Goal: Information Seeking & Learning: Find specific fact

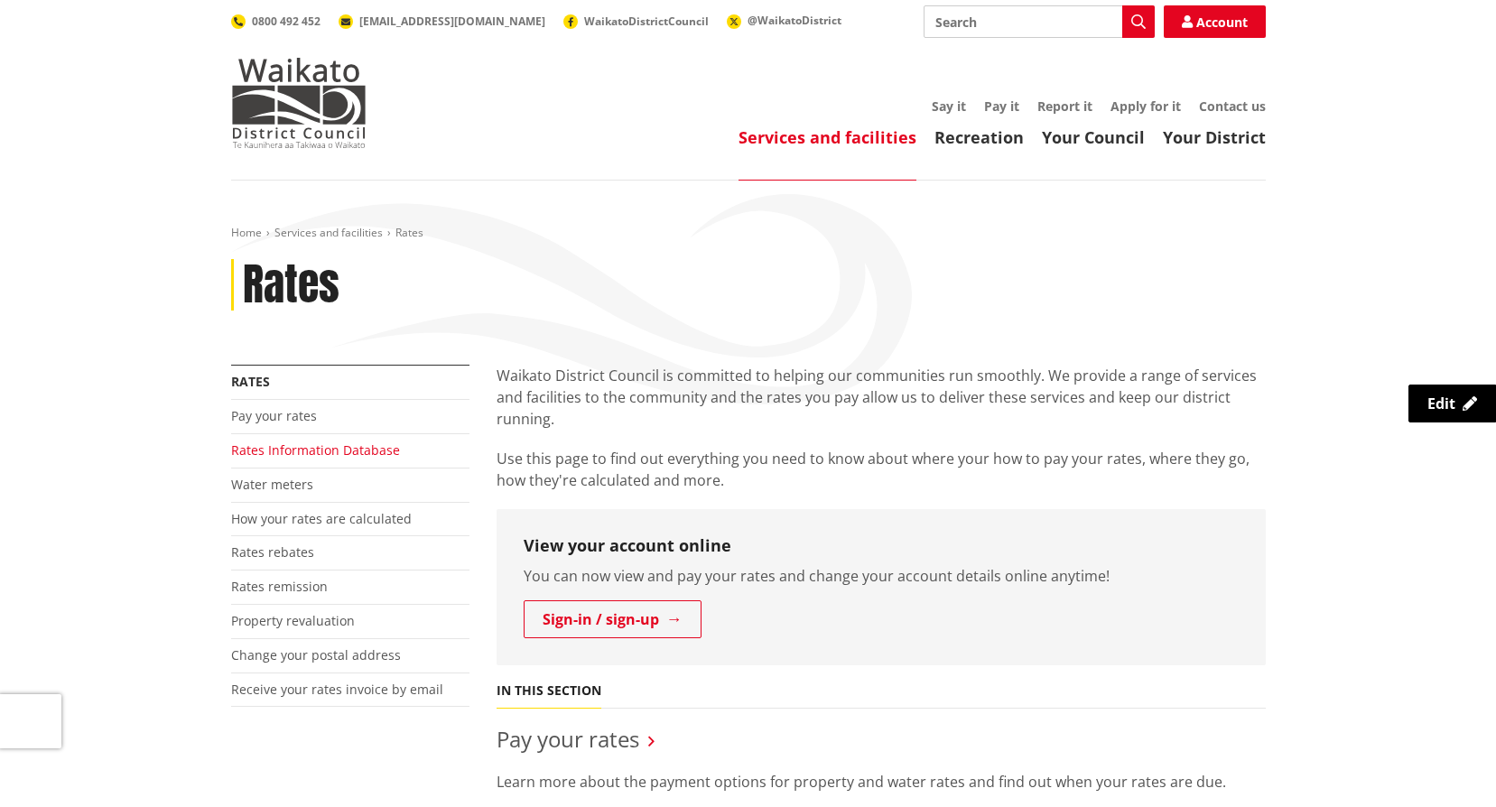
click at [327, 443] on link "Rates Information Database" at bounding box center [315, 450] width 169 height 17
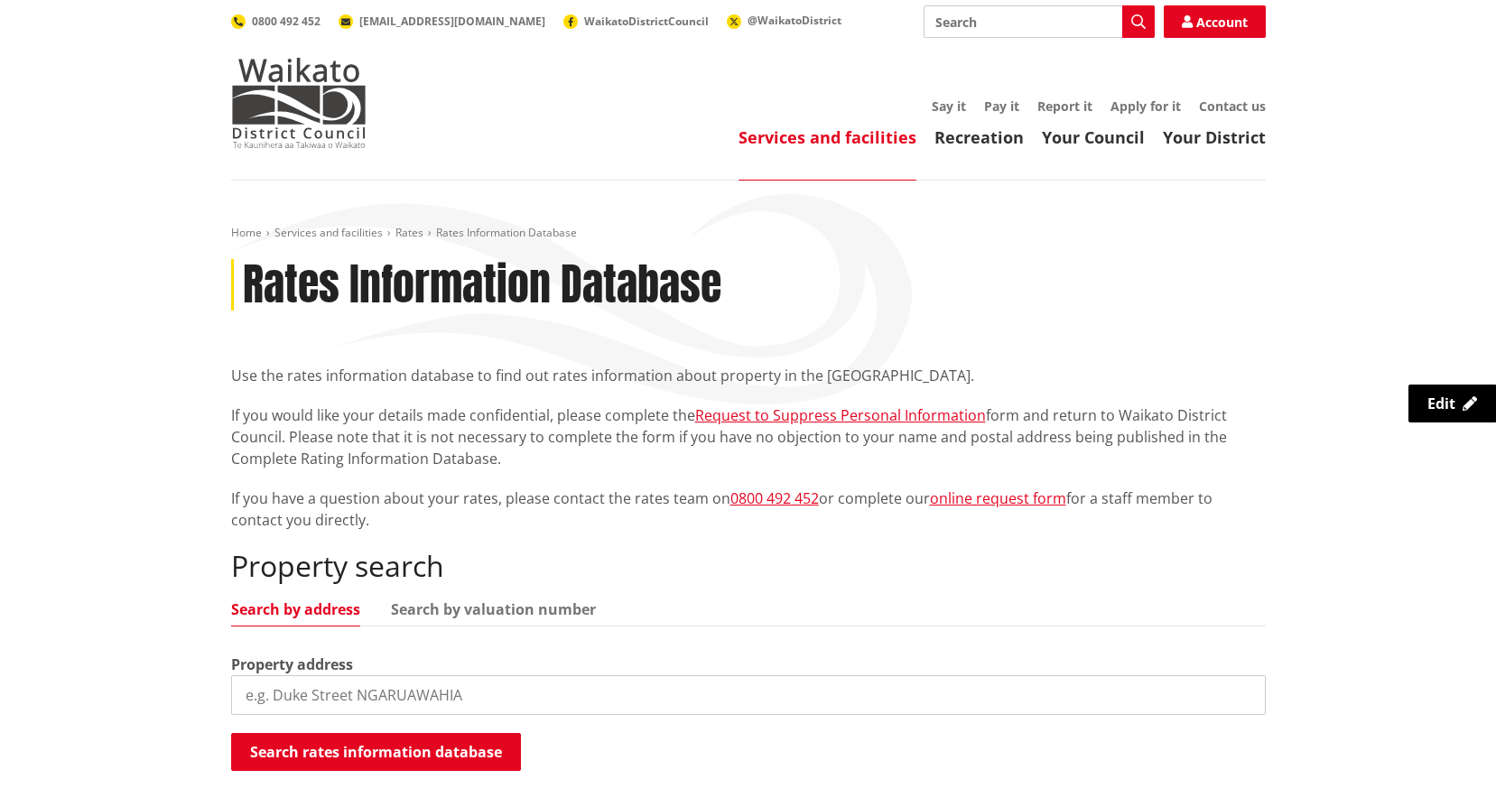
click at [345, 695] on input "search" at bounding box center [748, 695] width 1035 height 40
type input "[STREET_ADDRESS]"
click at [378, 744] on button "Search rates information database" at bounding box center [376, 752] width 290 height 38
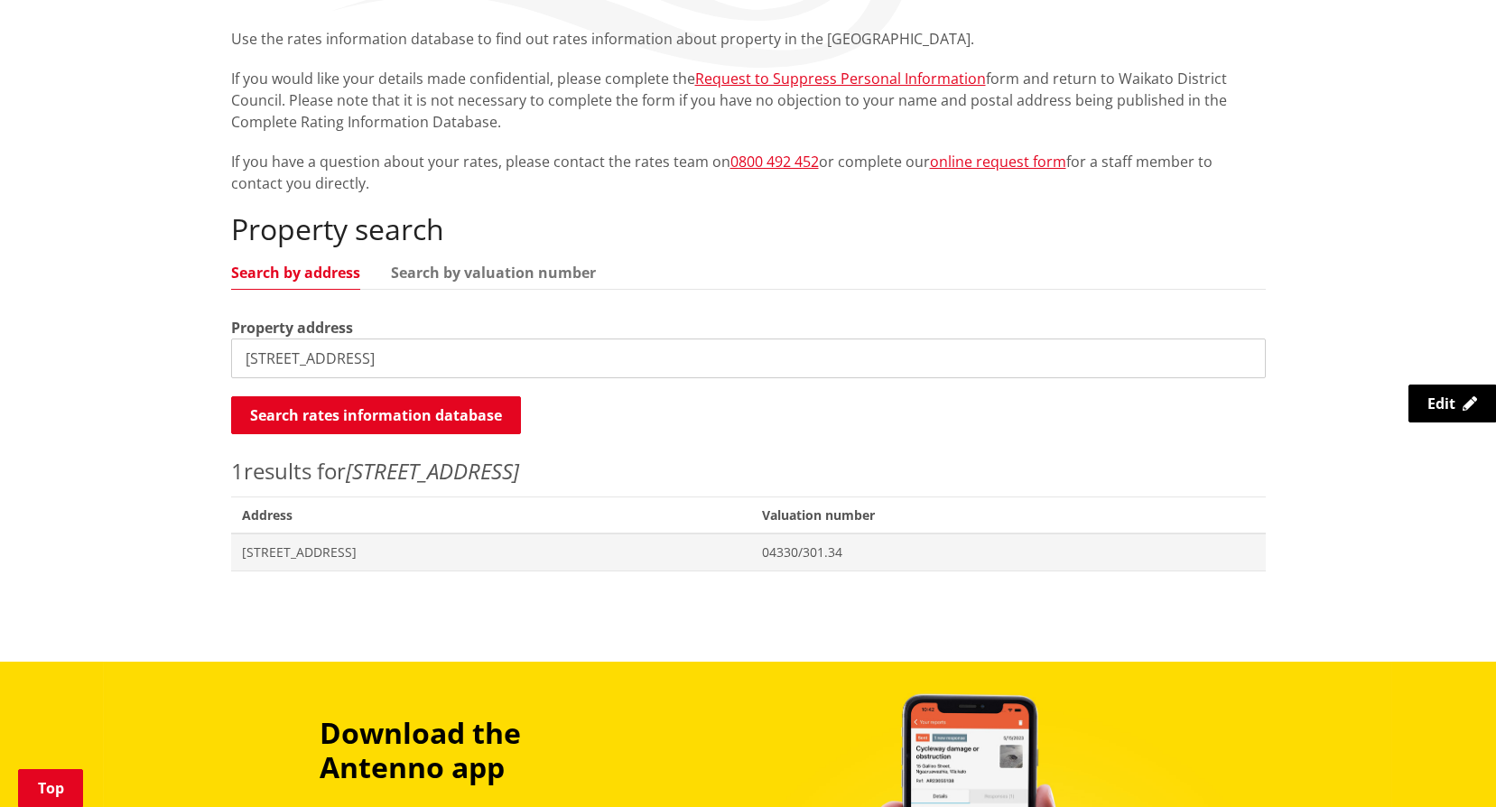
scroll to position [361, 0]
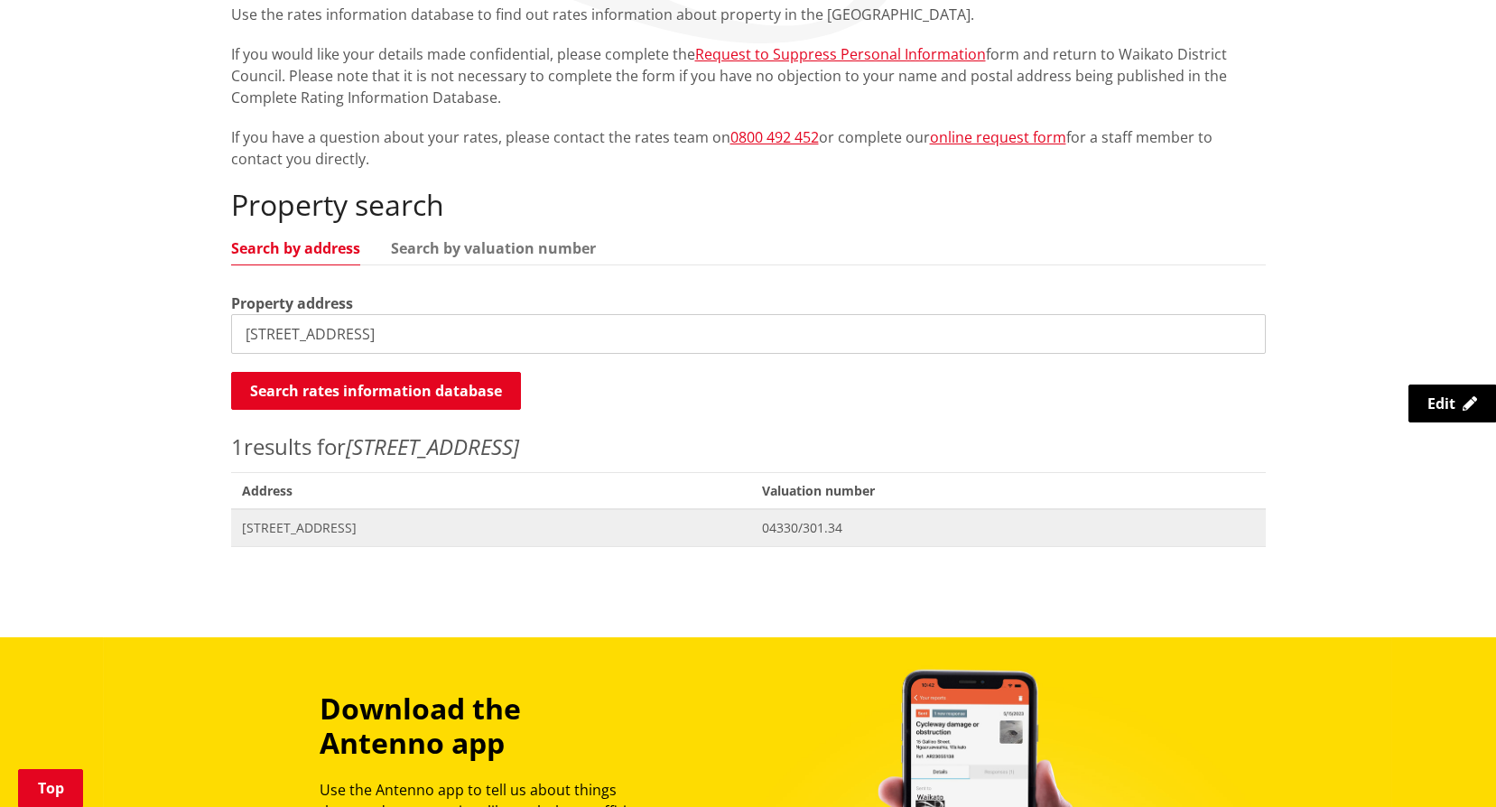
click at [366, 526] on span "[STREET_ADDRESS]" at bounding box center [491, 528] width 499 height 18
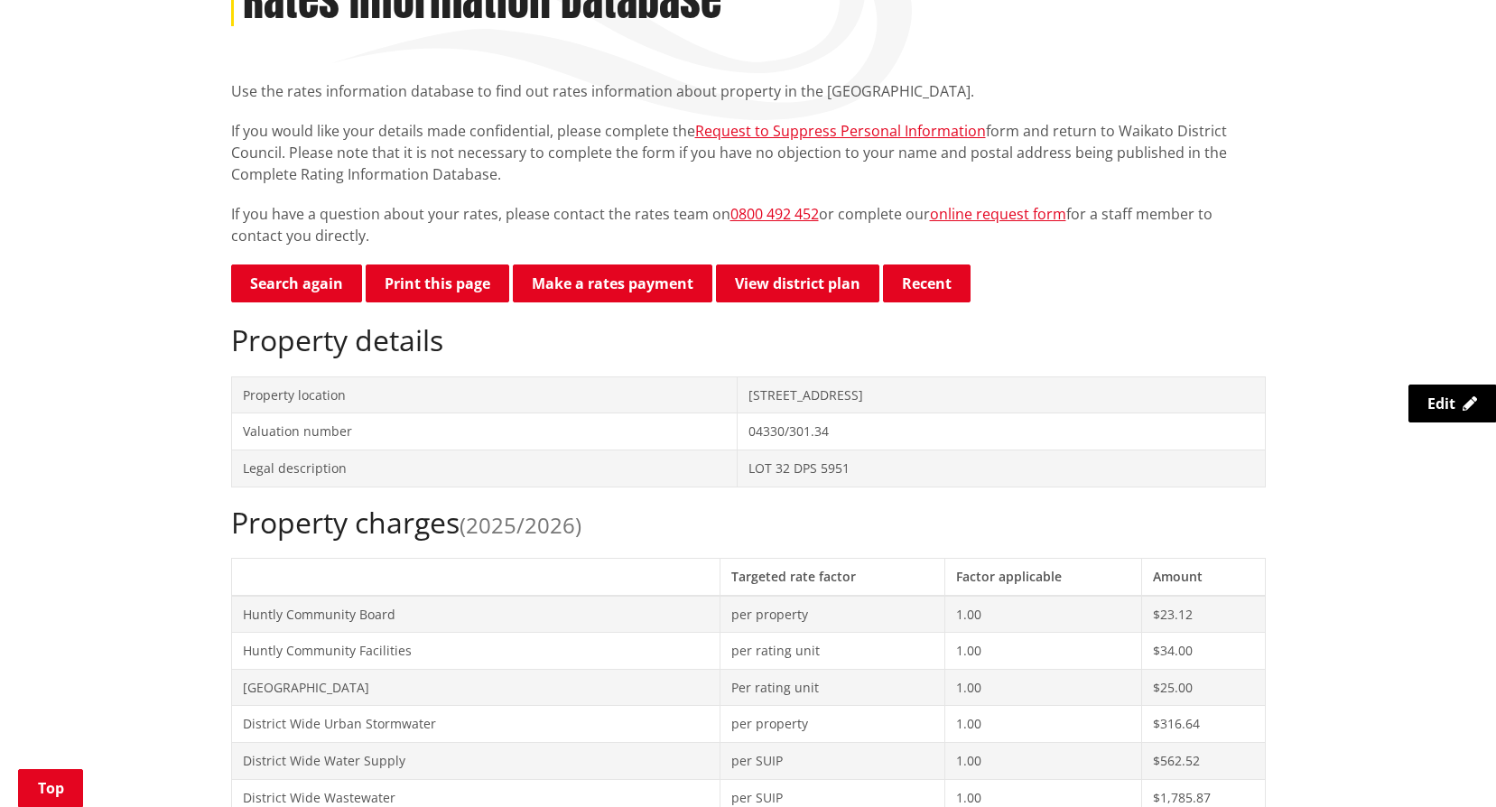
scroll to position [542, 0]
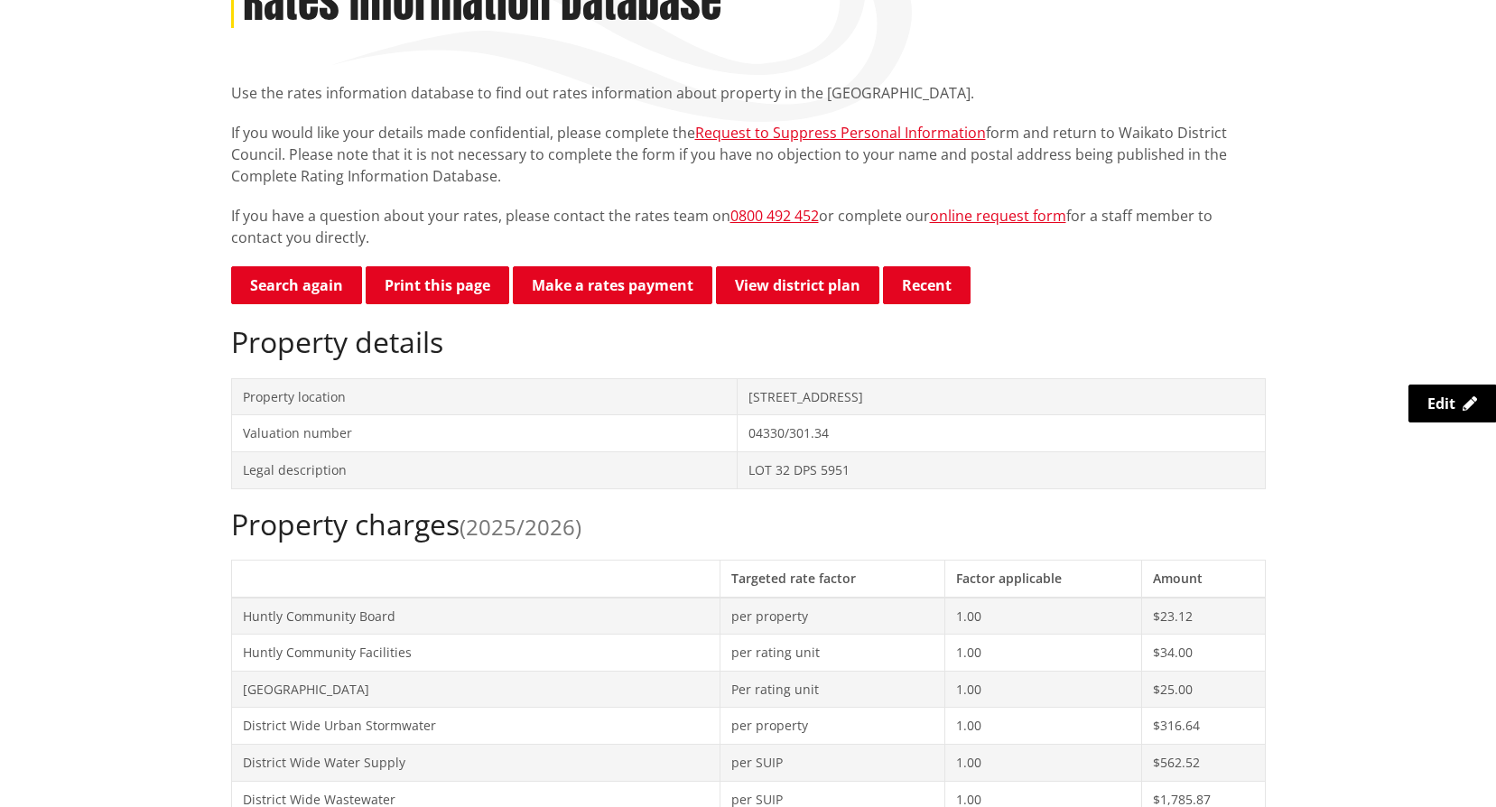
scroll to position [0, 0]
